Goal: Navigation & Orientation: Find specific page/section

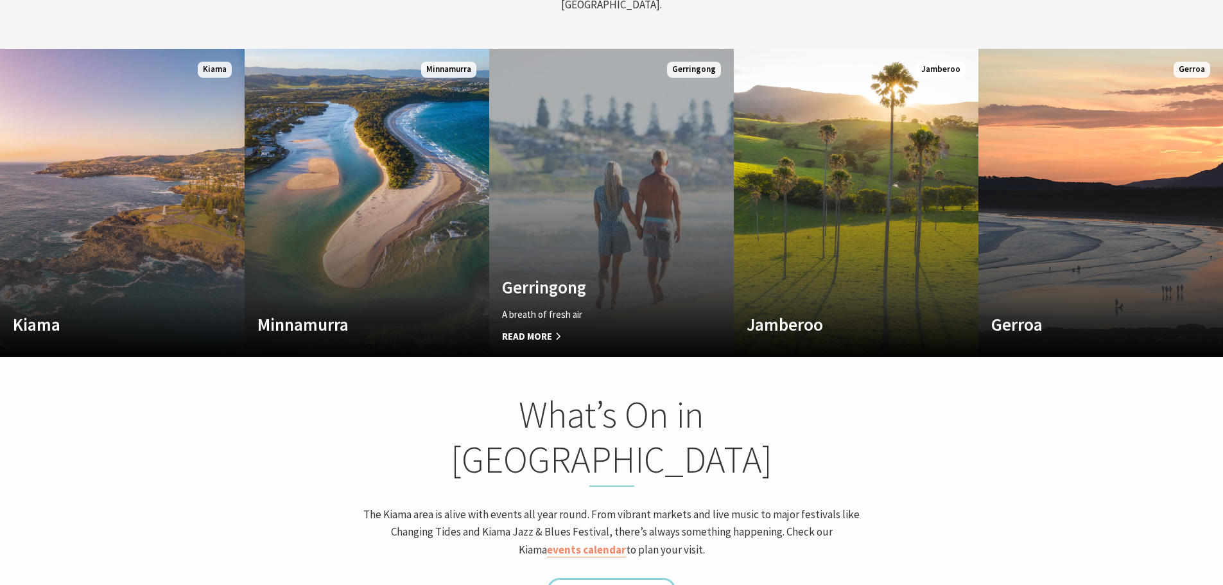
scroll to position [770, 0]
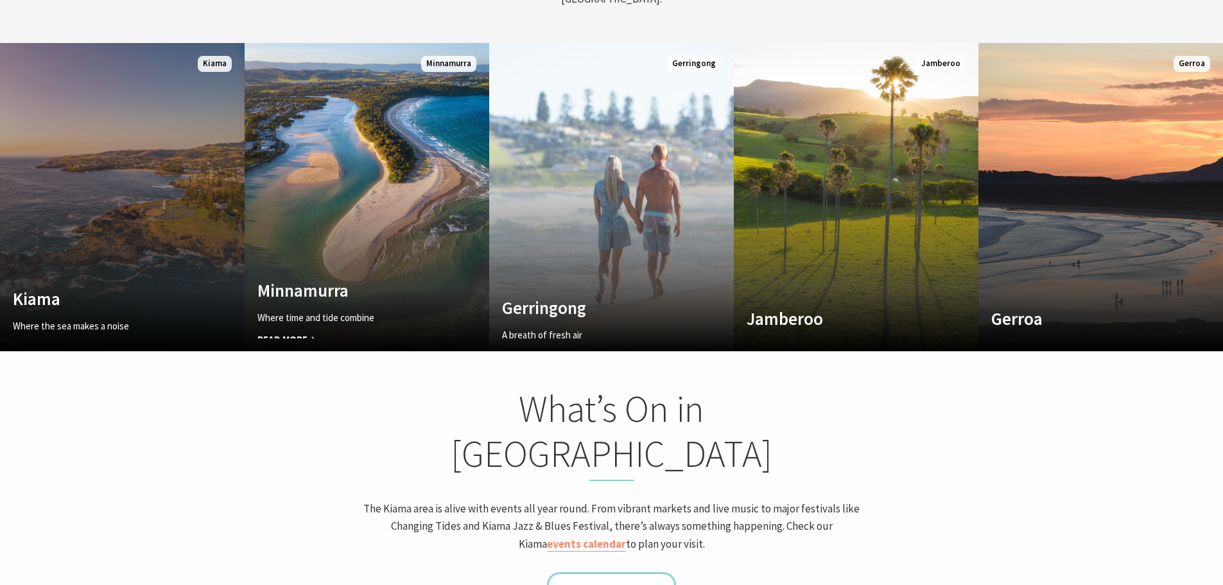
click at [169, 252] on link "Custom Image Used Kiama Where the sea makes a noise Read More Kiama" at bounding box center [122, 197] width 245 height 308
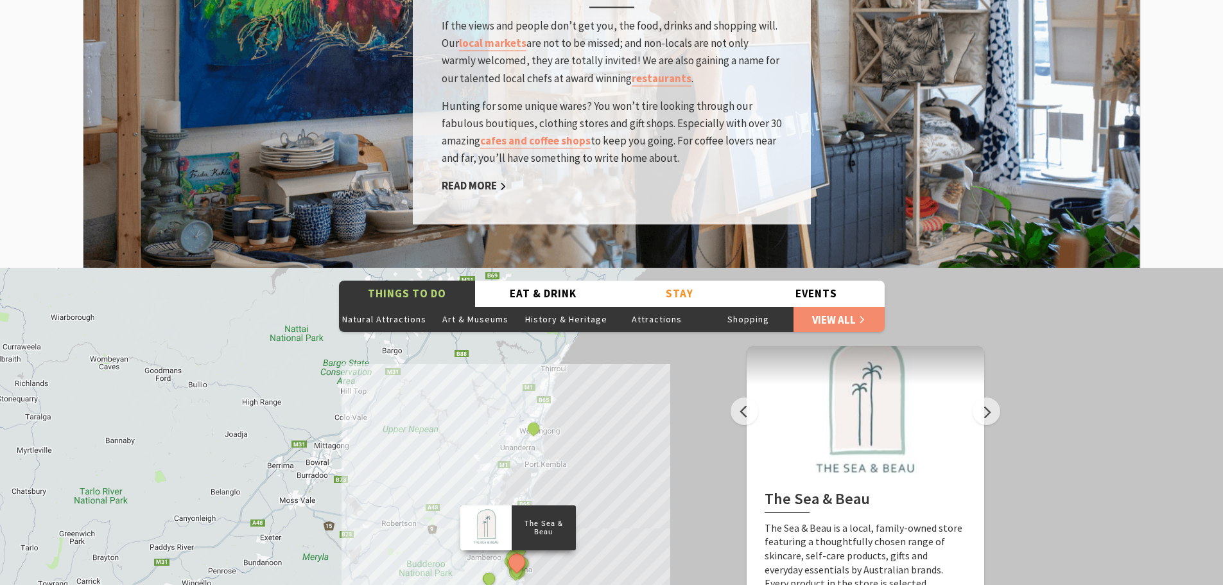
scroll to position [2246, 0]
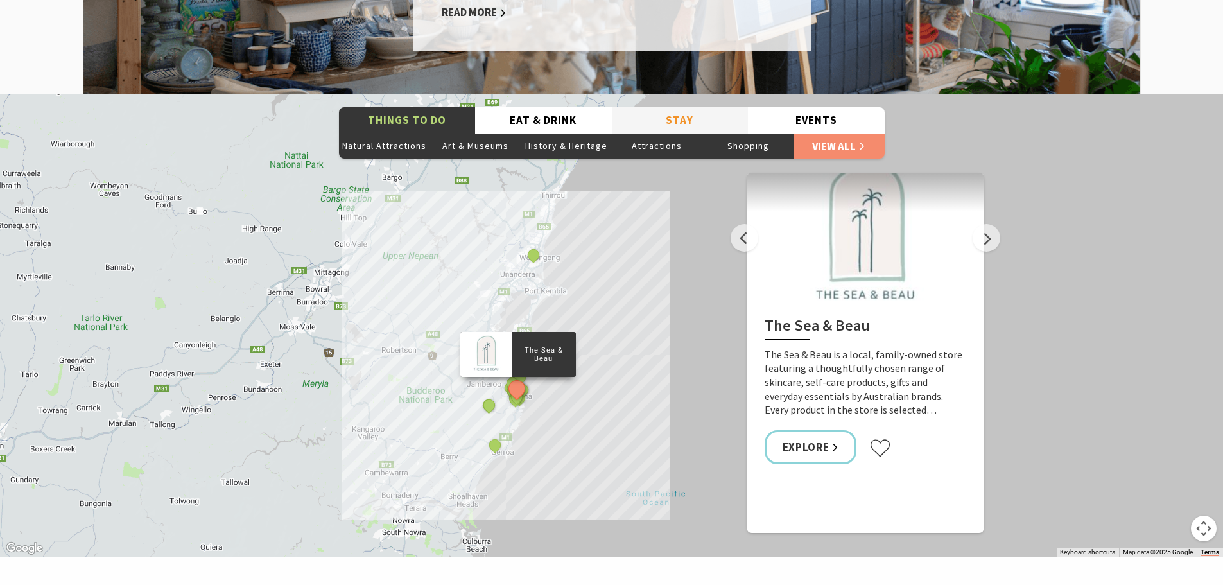
click at [675, 107] on button "Stay" at bounding box center [680, 120] width 137 height 26
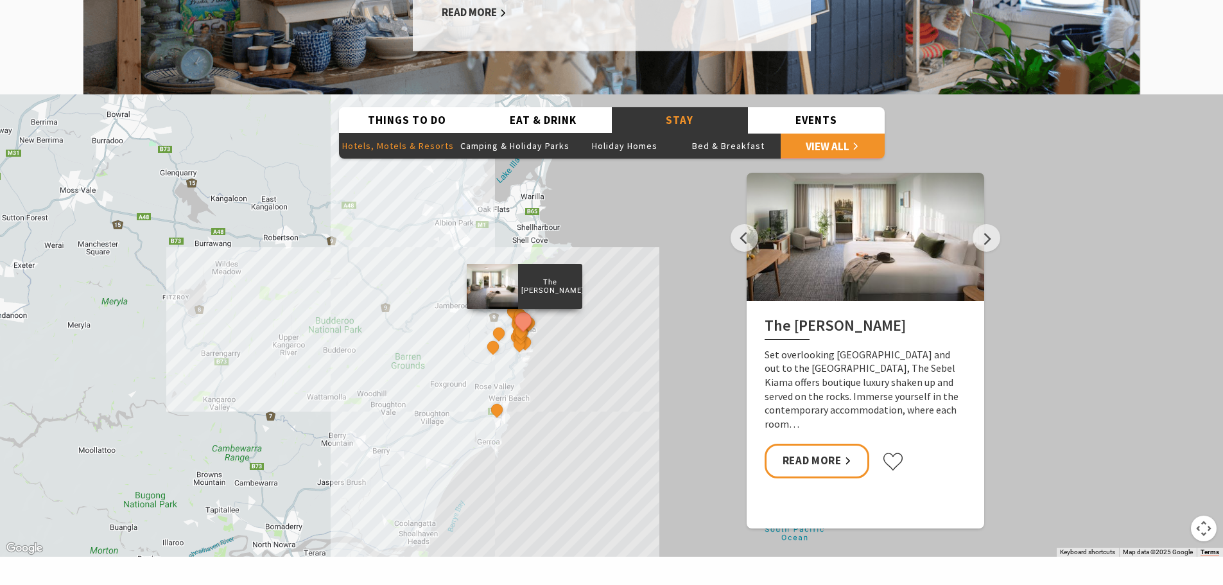
click at [433, 133] on button "Hotels, Motels & Resorts" at bounding box center [398, 146] width 118 height 26
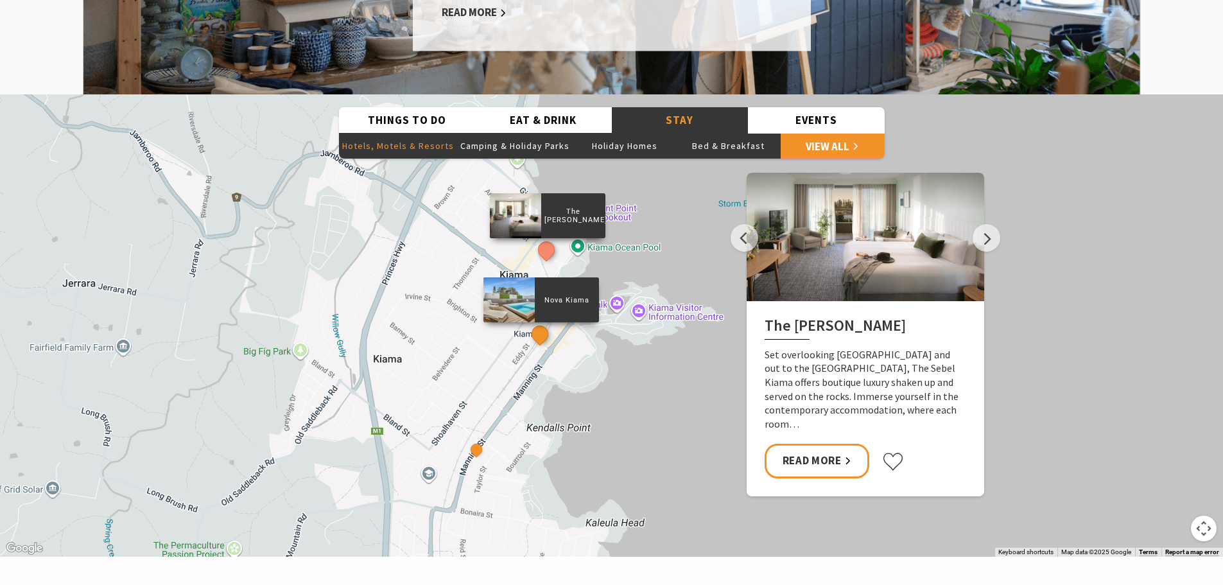
click at [538, 322] on button "See detail about Nova Kiama" at bounding box center [540, 334] width 24 height 24
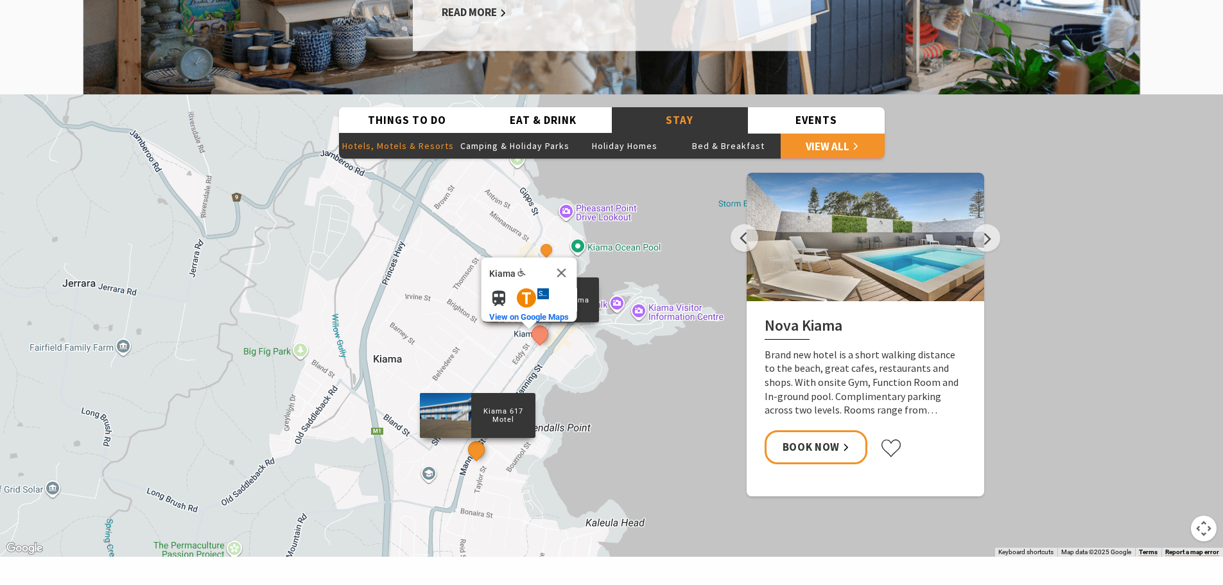
click at [479, 438] on button "See detail about Kiama 617 Motel" at bounding box center [476, 450] width 24 height 24
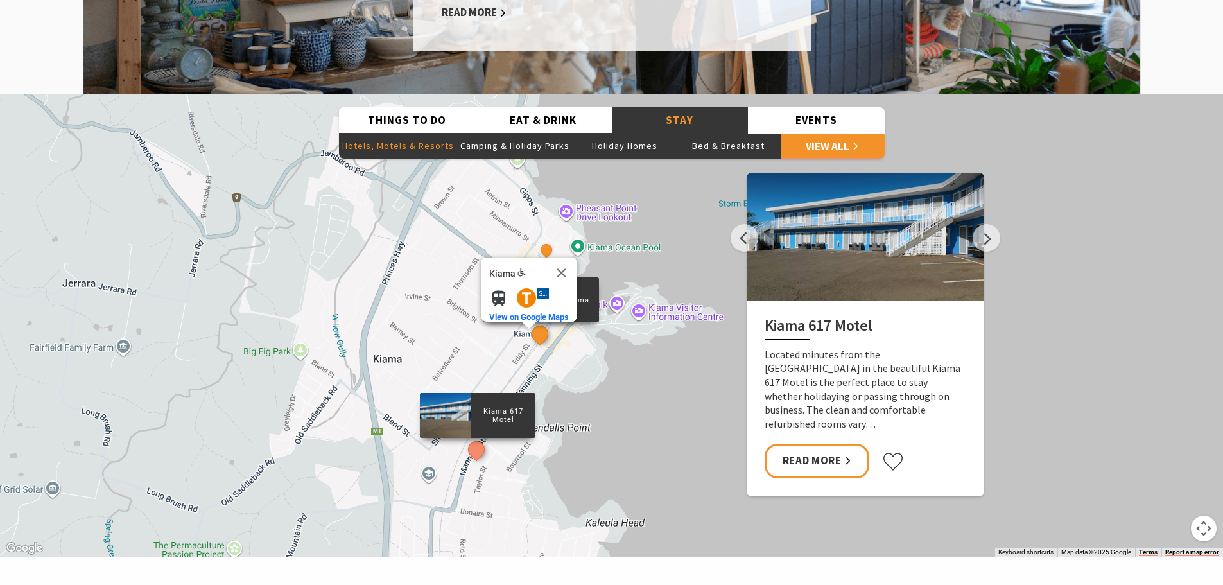
click at [534, 322] on button "See detail about Nova Kiama" at bounding box center [540, 334] width 24 height 24
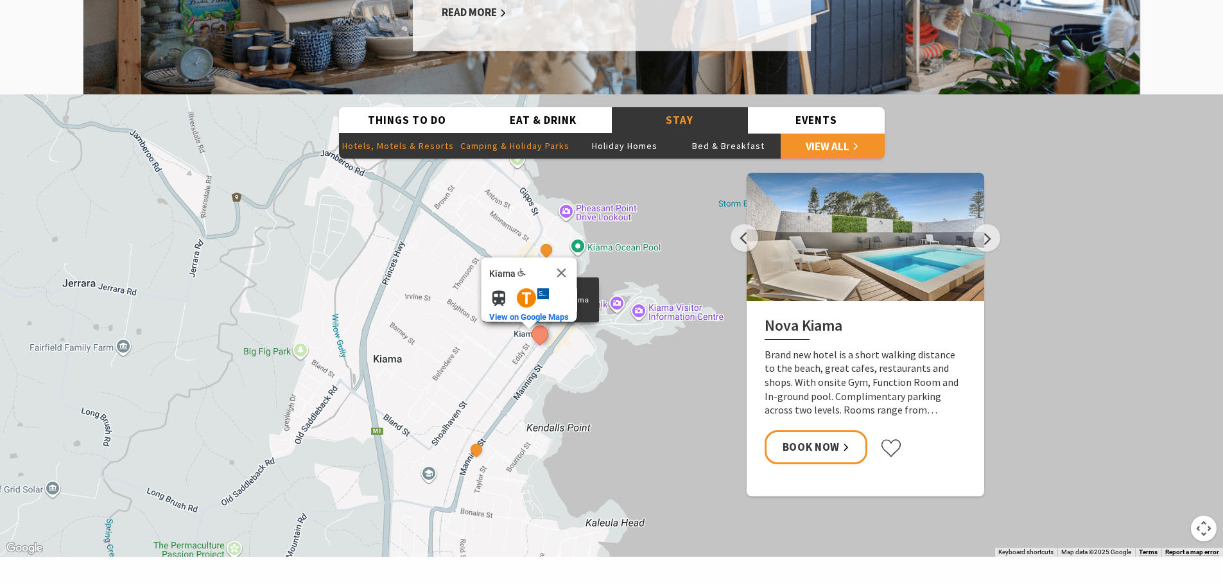
click at [528, 133] on button "Camping & Holiday Parks" at bounding box center [515, 146] width 116 height 26
click at [570, 257] on button "Close" at bounding box center [561, 272] width 31 height 31
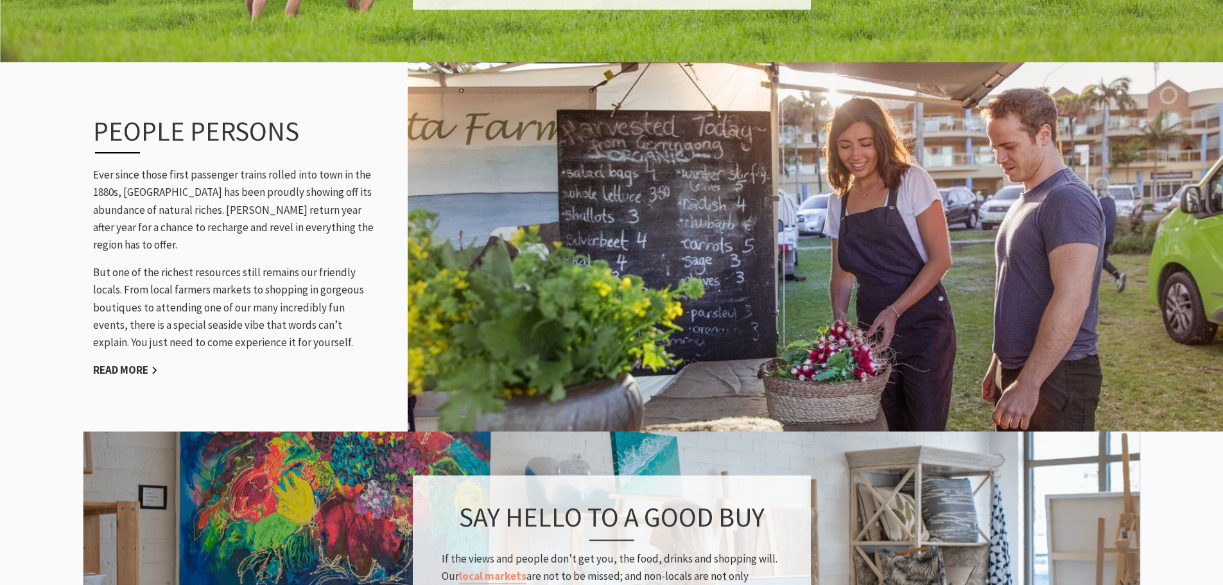
scroll to position [1155, 0]
